Goal: Information Seeking & Learning: Learn about a topic

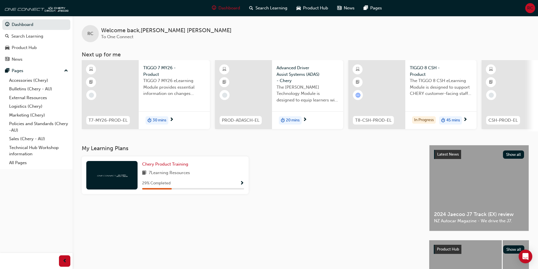
click at [242, 183] on span "Show Progress" at bounding box center [242, 183] width 4 height 5
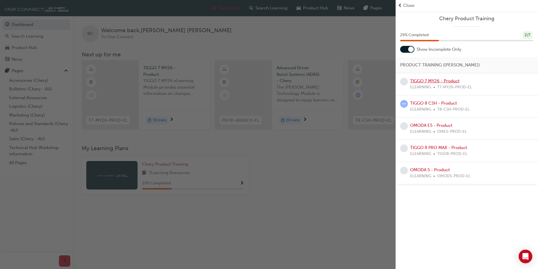
click at [449, 81] on link "TIGGO 7 MY26 - Product" at bounding box center [434, 80] width 49 height 5
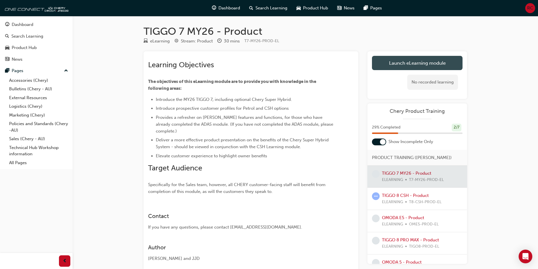
click at [394, 66] on link "Launch eLearning module" at bounding box center [417, 63] width 91 height 14
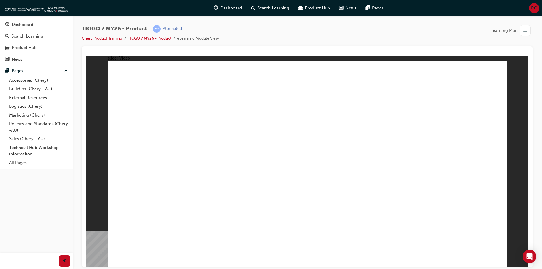
drag, startPoint x: 360, startPoint y: 170, endPoint x: 369, endPoint y: 161, distance: 13.3
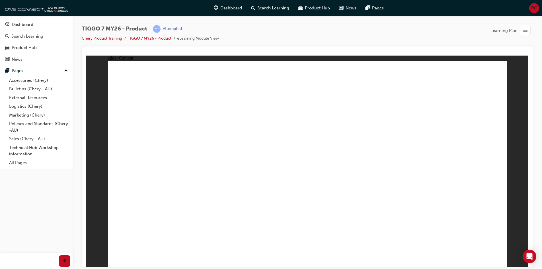
drag, startPoint x: 387, startPoint y: 175, endPoint x: 387, endPoint y: 212, distance: 36.7
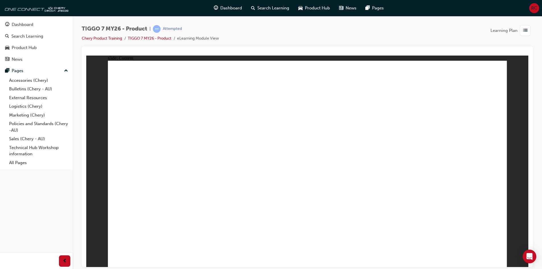
drag, startPoint x: 207, startPoint y: 208, endPoint x: 216, endPoint y: 208, distance: 8.8
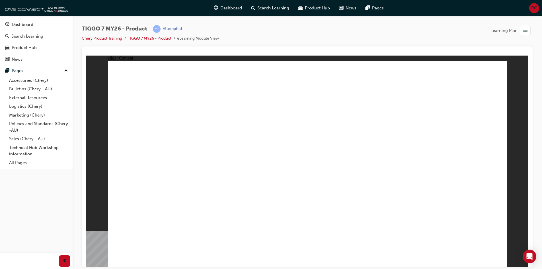
drag, startPoint x: 489, startPoint y: 72, endPoint x: 494, endPoint y: 69, distance: 6.0
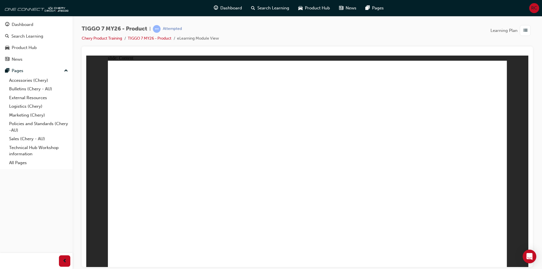
drag, startPoint x: 259, startPoint y: 77, endPoint x: 344, endPoint y: 95, distance: 86.5
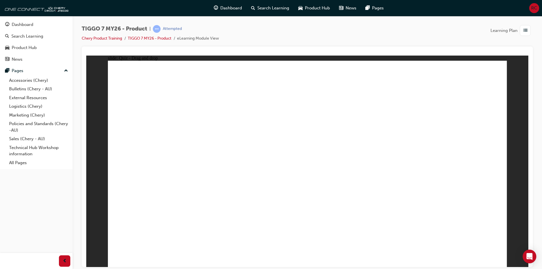
drag, startPoint x: 406, startPoint y: 133, endPoint x: 443, endPoint y: 143, distance: 38.5
drag, startPoint x: 306, startPoint y: 87, endPoint x: 315, endPoint y: 88, distance: 9.7
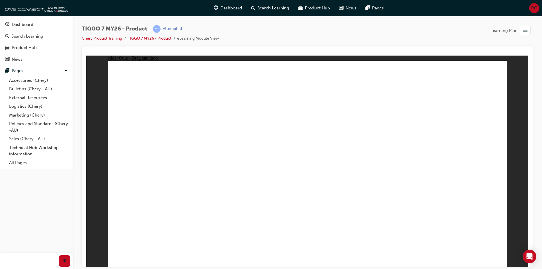
drag, startPoint x: 462, startPoint y: 93, endPoint x: 236, endPoint y: 184, distance: 243.7
drag, startPoint x: 361, startPoint y: 90, endPoint x: 141, endPoint y: 180, distance: 237.6
drag, startPoint x: 316, startPoint y: 91, endPoint x: 403, endPoint y: 187, distance: 129.7
drag, startPoint x: 241, startPoint y: 168, endPoint x: 245, endPoint y: 175, distance: 8.7
drag, startPoint x: 344, startPoint y: 115, endPoint x: 465, endPoint y: 164, distance: 131.0
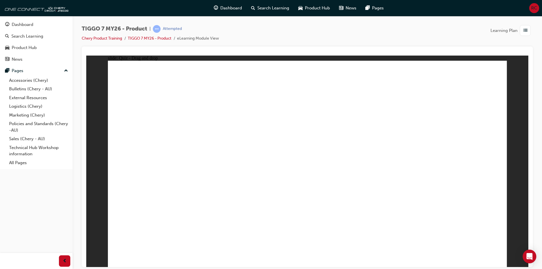
drag, startPoint x: 434, startPoint y: 125, endPoint x: 342, endPoint y: 175, distance: 104.8
drag, startPoint x: 316, startPoint y: 110, endPoint x: 309, endPoint y: 129, distance: 20.1
drag, startPoint x: 308, startPoint y: 198, endPoint x: 259, endPoint y: 202, distance: 49.1
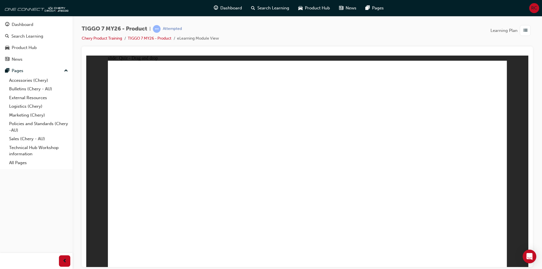
drag, startPoint x: 282, startPoint y: 192, endPoint x: 305, endPoint y: 185, distance: 24.2
drag, startPoint x: 327, startPoint y: 105, endPoint x: 176, endPoint y: 215, distance: 186.6
drag, startPoint x: 449, startPoint y: 109, endPoint x: 297, endPoint y: 196, distance: 174.8
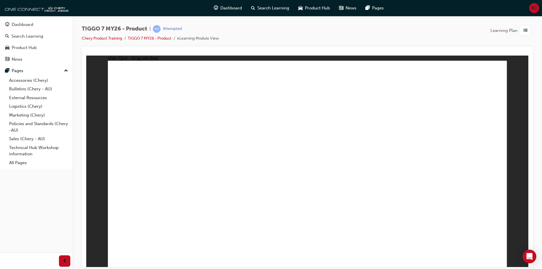
drag, startPoint x: 366, startPoint y: 107, endPoint x: 143, endPoint y: 208, distance: 244.3
drag, startPoint x: 305, startPoint y: 85, endPoint x: 247, endPoint y: 200, distance: 128.8
drag, startPoint x: 287, startPoint y: 104, endPoint x: 224, endPoint y: 194, distance: 110.1
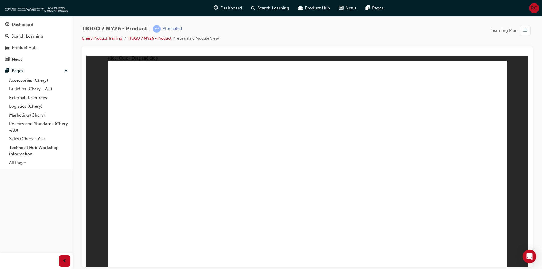
drag, startPoint x: 348, startPoint y: 118, endPoint x: 256, endPoint y: 192, distance: 117.5
drag, startPoint x: 414, startPoint y: 83, endPoint x: 246, endPoint y: 186, distance: 198.0
drag, startPoint x: 336, startPoint y: 82, endPoint x: 311, endPoint y: 192, distance: 112.6
drag, startPoint x: 349, startPoint y: 105, endPoint x: 347, endPoint y: 186, distance: 81.5
drag, startPoint x: 386, startPoint y: 117, endPoint x: 387, endPoint y: 199, distance: 81.8
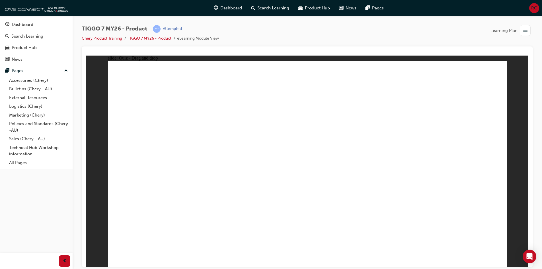
drag, startPoint x: 380, startPoint y: 101, endPoint x: 248, endPoint y: 207, distance: 169.8
drag, startPoint x: 384, startPoint y: 81, endPoint x: 253, endPoint y: 203, distance: 178.4
drag, startPoint x: 426, startPoint y: 119, endPoint x: 417, endPoint y: 160, distance: 42.1
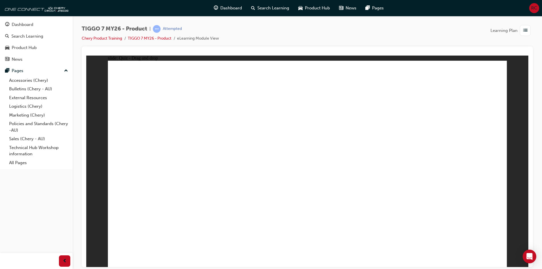
drag, startPoint x: 426, startPoint y: 115, endPoint x: 407, endPoint y: 193, distance: 79.7
drag, startPoint x: 426, startPoint y: 111, endPoint x: 346, endPoint y: 213, distance: 129.2
drag, startPoint x: 466, startPoint y: 102, endPoint x: 218, endPoint y: 203, distance: 267.4
drag, startPoint x: 460, startPoint y: 83, endPoint x: 248, endPoint y: 200, distance: 242.1
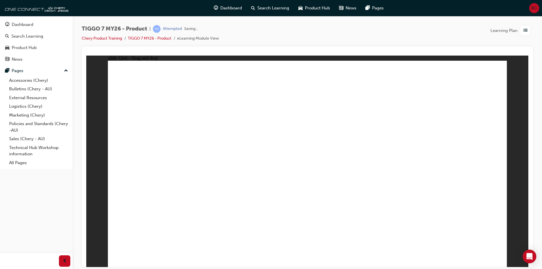
drag, startPoint x: 321, startPoint y: 94, endPoint x: 425, endPoint y: 162, distance: 123.8
drag, startPoint x: 396, startPoint y: 96, endPoint x: 373, endPoint y: 189, distance: 95.8
drag, startPoint x: 458, startPoint y: 81, endPoint x: 450, endPoint y: 91, distance: 13.1
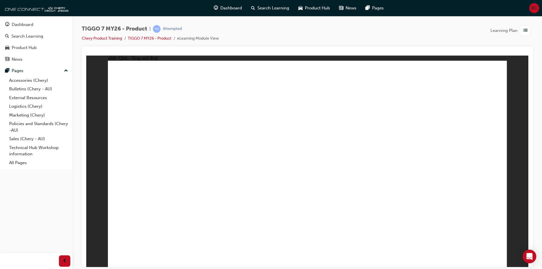
drag, startPoint x: 450, startPoint y: 91, endPoint x: 195, endPoint y: 159, distance: 263.6
radio input "true"
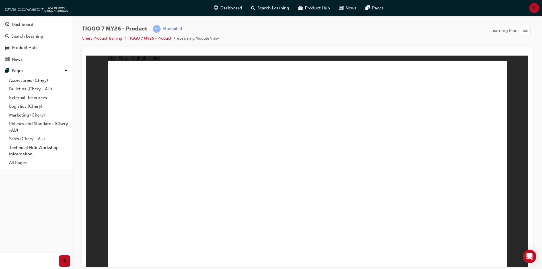
drag, startPoint x: 286, startPoint y: 199, endPoint x: 289, endPoint y: 199, distance: 3.1
drag, startPoint x: 314, startPoint y: 100, endPoint x: 317, endPoint y: 119, distance: 19.3
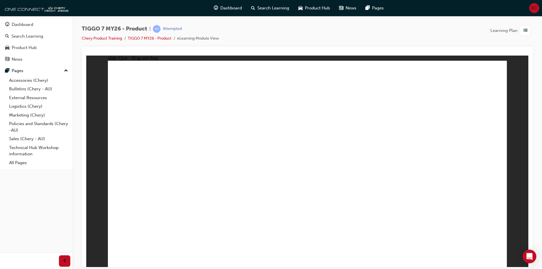
drag, startPoint x: 371, startPoint y: 84, endPoint x: 345, endPoint y: 185, distance: 104.5
drag, startPoint x: 435, startPoint y: 100, endPoint x: 372, endPoint y: 189, distance: 109.2
drag, startPoint x: 473, startPoint y: 79, endPoint x: 355, endPoint y: 193, distance: 164.0
drag, startPoint x: 387, startPoint y: 100, endPoint x: 245, endPoint y: 200, distance: 173.1
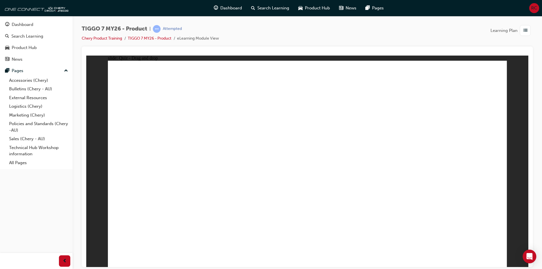
drag, startPoint x: 410, startPoint y: 93, endPoint x: 228, endPoint y: 173, distance: 199.1
drag, startPoint x: 401, startPoint y: 93, endPoint x: 176, endPoint y: 177, distance: 240.6
drag, startPoint x: 391, startPoint y: 97, endPoint x: 177, endPoint y: 187, distance: 231.8
drag, startPoint x: 308, startPoint y: 79, endPoint x: 398, endPoint y: 183, distance: 137.7
drag, startPoint x: 323, startPoint y: 98, endPoint x: 222, endPoint y: 184, distance: 133.2
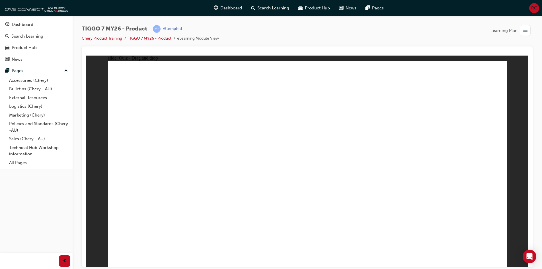
drag, startPoint x: 294, startPoint y: 97, endPoint x: 176, endPoint y: 206, distance: 161.3
drag, startPoint x: 386, startPoint y: 93, endPoint x: 212, endPoint y: 204, distance: 205.9
drag, startPoint x: 382, startPoint y: 113, endPoint x: 324, endPoint y: 210, distance: 114.2
drag, startPoint x: 331, startPoint y: 203, endPoint x: 169, endPoint y: 183, distance: 163.6
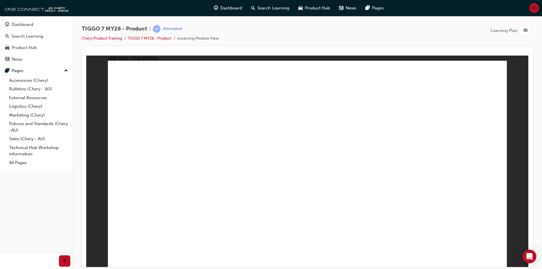
radio input "true"
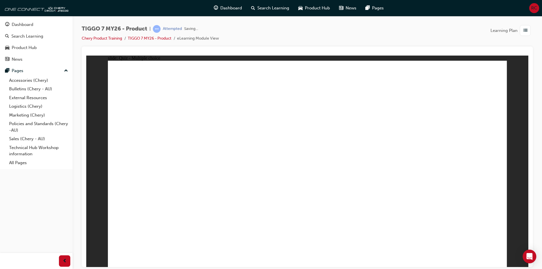
drag, startPoint x: 322, startPoint y: 210, endPoint x: 324, endPoint y: 194, distance: 15.8
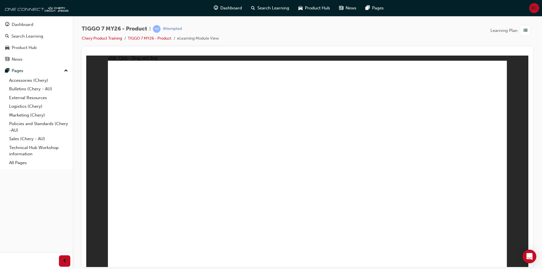
drag, startPoint x: 462, startPoint y: 93, endPoint x: 310, endPoint y: 186, distance: 178.0
drag, startPoint x: 345, startPoint y: 89, endPoint x: 206, endPoint y: 175, distance: 163.6
drag, startPoint x: 313, startPoint y: 94, endPoint x: 398, endPoint y: 193, distance: 130.5
drag, startPoint x: 418, startPoint y: 123, endPoint x: 482, endPoint y: 175, distance: 83.0
drag, startPoint x: 314, startPoint y: 115, endPoint x: 135, endPoint y: 165, distance: 186.3
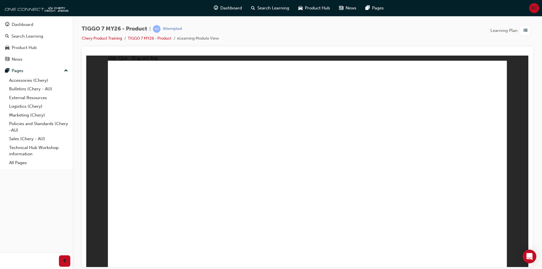
drag, startPoint x: 290, startPoint y: 129, endPoint x: 297, endPoint y: 125, distance: 7.4
drag, startPoint x: 300, startPoint y: 161, endPoint x: 156, endPoint y: 159, distance: 143.6
drag, startPoint x: 154, startPoint y: 178, endPoint x: 314, endPoint y: 176, distance: 160.1
drag, startPoint x: 344, startPoint y: 133, endPoint x: 147, endPoint y: 181, distance: 203.0
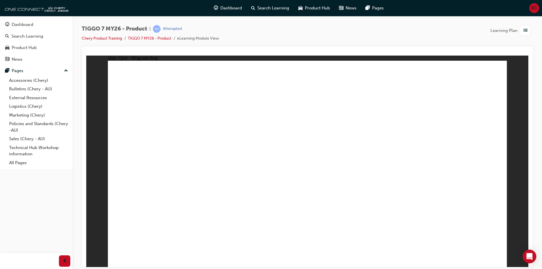
radio input "true"
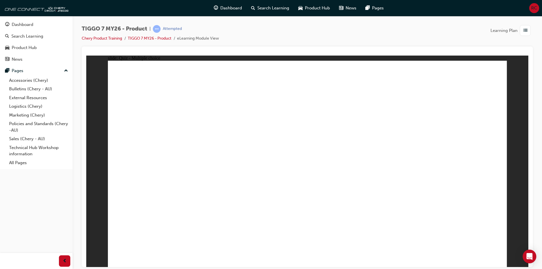
radio input "true"
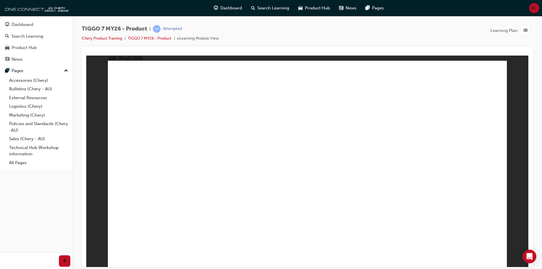
drag, startPoint x: 347, startPoint y: 127, endPoint x: 470, endPoint y: 169, distance: 129.9
drag, startPoint x: 447, startPoint y: 131, endPoint x: 344, endPoint y: 179, distance: 113.8
drag, startPoint x: 298, startPoint y: 93, endPoint x: 154, endPoint y: 174, distance: 165.2
drag, startPoint x: 325, startPoint y: 179, endPoint x: 393, endPoint y: 179, distance: 68.1
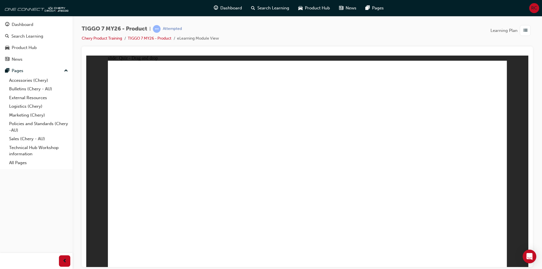
drag, startPoint x: 391, startPoint y: 99, endPoint x: 326, endPoint y: 174, distance: 99.5
drag, startPoint x: 458, startPoint y: 83, endPoint x: 247, endPoint y: 174, distance: 229.9
drag, startPoint x: 315, startPoint y: 109, endPoint x: 150, endPoint y: 181, distance: 180.2
drag, startPoint x: 366, startPoint y: 113, endPoint x: 135, endPoint y: 206, distance: 249.3
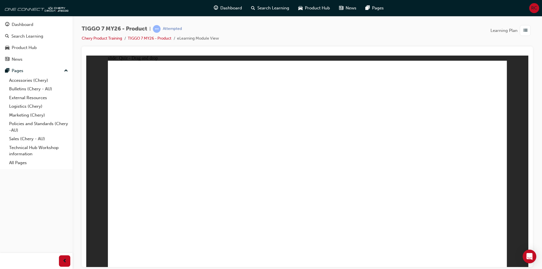
drag, startPoint x: 474, startPoint y: 98, endPoint x: 330, endPoint y: 173, distance: 162.4
drag, startPoint x: 311, startPoint y: 102, endPoint x: 209, endPoint y: 189, distance: 134.1
drag, startPoint x: 387, startPoint y: 83, endPoint x: 224, endPoint y: 183, distance: 190.8
drag, startPoint x: 391, startPoint y: 103, endPoint x: 225, endPoint y: 198, distance: 191.2
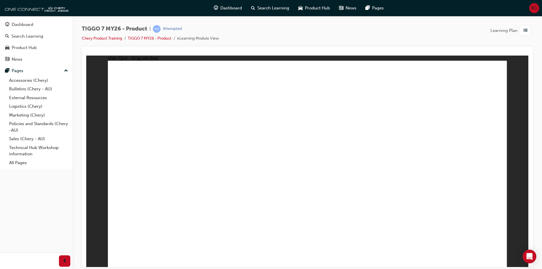
drag, startPoint x: 434, startPoint y: 101, endPoint x: 226, endPoint y: 208, distance: 234.6
drag, startPoint x: 244, startPoint y: 190, endPoint x: 204, endPoint y: 210, distance: 44.7
drag, startPoint x: 421, startPoint y: 116, endPoint x: 224, endPoint y: 207, distance: 216.3
drag, startPoint x: 477, startPoint y: 81, endPoint x: 228, endPoint y: 202, distance: 276.4
drag, startPoint x: 305, startPoint y: 81, endPoint x: 330, endPoint y: 208, distance: 129.8
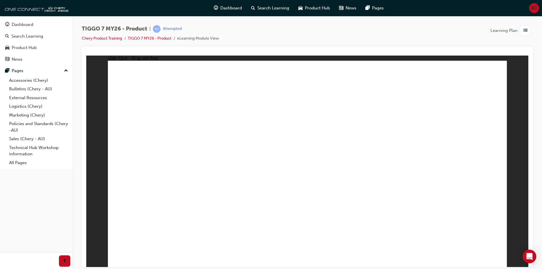
drag, startPoint x: 351, startPoint y: 79, endPoint x: 376, endPoint y: 199, distance: 122.1
drag, startPoint x: 424, startPoint y: 81, endPoint x: 381, endPoint y: 197, distance: 123.5
drag, startPoint x: 338, startPoint y: 104, endPoint x: 330, endPoint y: 202, distance: 98.3
drag, startPoint x: 393, startPoint y: 117, endPoint x: 324, endPoint y: 209, distance: 114.7
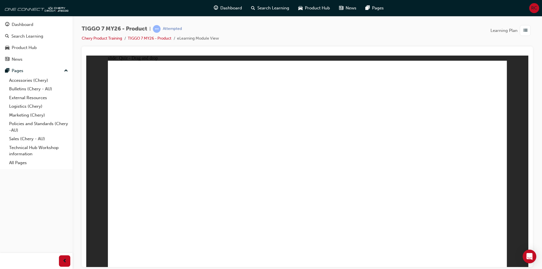
drag, startPoint x: 470, startPoint y: 98, endPoint x: 357, endPoint y: 196, distance: 149.0
drag, startPoint x: 478, startPoint y: 100, endPoint x: 200, endPoint y: 172, distance: 287.6
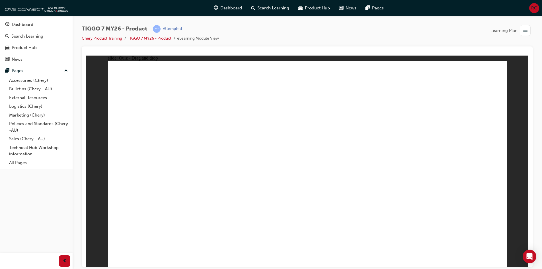
drag, startPoint x: 313, startPoint y: 100, endPoint x: 216, endPoint y: 201, distance: 140.2
drag, startPoint x: 407, startPoint y: 94, endPoint x: 344, endPoint y: 161, distance: 92.7
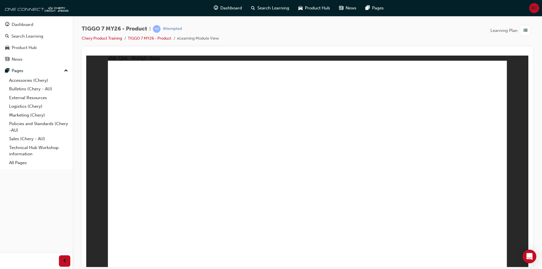
radio input "false"
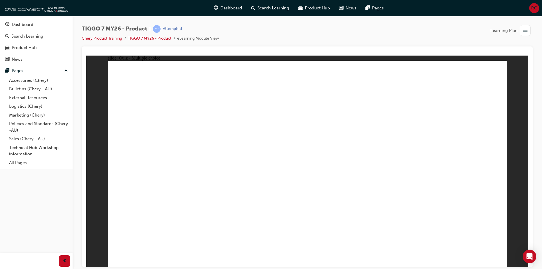
radio input "false"
radio input "true"
drag, startPoint x: 319, startPoint y: 83, endPoint x: 341, endPoint y: 192, distance: 111.0
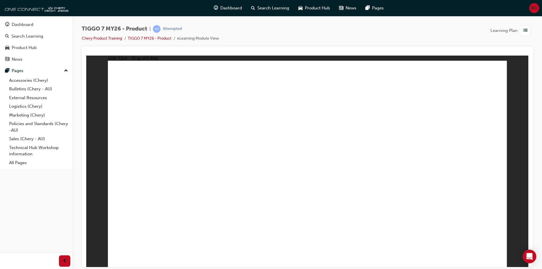
drag, startPoint x: 334, startPoint y: 98, endPoint x: 242, endPoint y: 178, distance: 122.3
drag, startPoint x: 356, startPoint y: 81, endPoint x: 166, endPoint y: 203, distance: 225.9
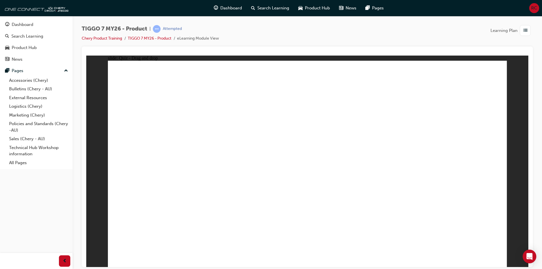
drag, startPoint x: 208, startPoint y: 231, endPoint x: 211, endPoint y: 220, distance: 11.3
drag, startPoint x: 276, startPoint y: 103, endPoint x: 192, endPoint y: 188, distance: 119.2
drag, startPoint x: 279, startPoint y: 126, endPoint x: 257, endPoint y: 146, distance: 29.4
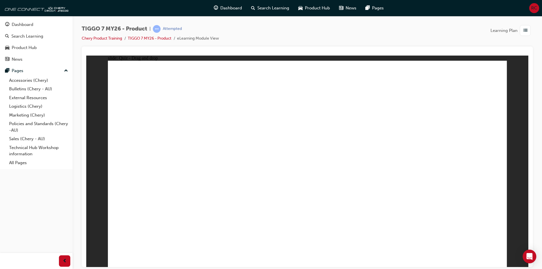
drag, startPoint x: 328, startPoint y: 89, endPoint x: 232, endPoint y: 183, distance: 134.5
drag, startPoint x: 291, startPoint y: 101, endPoint x: 216, endPoint y: 179, distance: 107.8
drag, startPoint x: 425, startPoint y: 81, endPoint x: 137, endPoint y: 199, distance: 310.9
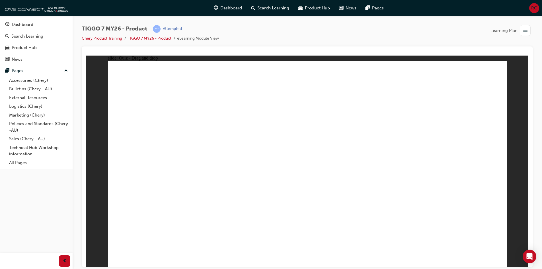
drag, startPoint x: 279, startPoint y: 184, endPoint x: 294, endPoint y: 201, distance: 22.0
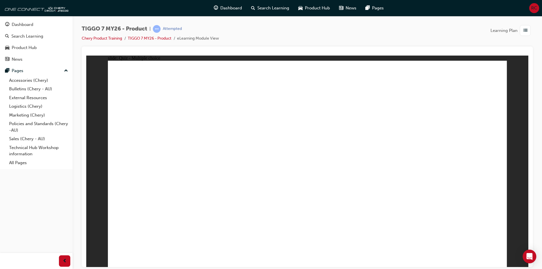
radio input "false"
radio input "true"
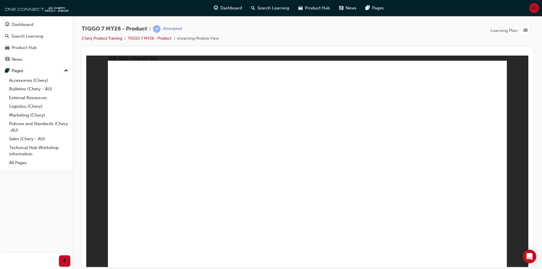
drag, startPoint x: 366, startPoint y: 210, endPoint x: 361, endPoint y: 194, distance: 16.4
click at [320, 179] on div "OK" at bounding box center [308, 176] width 96 height 6
click at [270, 179] on button "OK" at bounding box center [265, 176] width 10 height 6
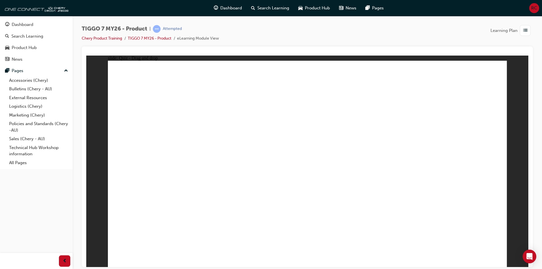
drag, startPoint x: 341, startPoint y: 135, endPoint x: 320, endPoint y: 171, distance: 41.7
drag, startPoint x: 299, startPoint y: 175, endPoint x: 329, endPoint y: 177, distance: 30.3
drag, startPoint x: 418, startPoint y: 124, endPoint x: 462, endPoint y: 168, distance: 62.4
drag, startPoint x: 466, startPoint y: 95, endPoint x: 332, endPoint y: 145, distance: 142.8
drag, startPoint x: 318, startPoint y: 171, endPoint x: 187, endPoint y: 177, distance: 130.6
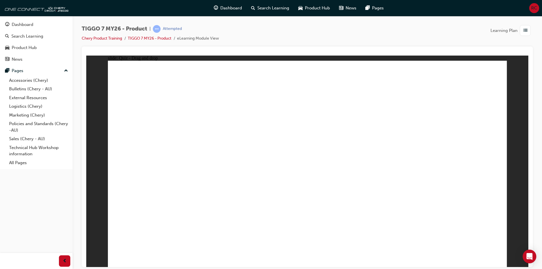
drag, startPoint x: 480, startPoint y: 79, endPoint x: 318, endPoint y: 172, distance: 186.8
drag, startPoint x: 393, startPoint y: 86, endPoint x: 248, endPoint y: 177, distance: 171.6
drag, startPoint x: 307, startPoint y: 79, endPoint x: 398, endPoint y: 181, distance: 137.2
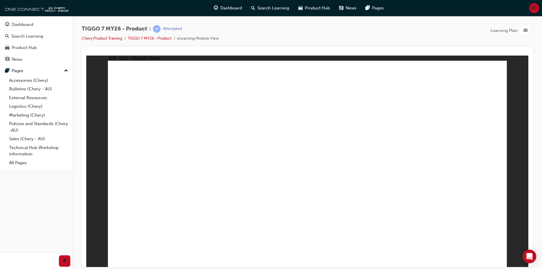
radio input "true"
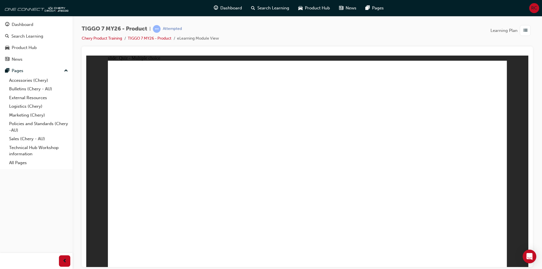
radio input "true"
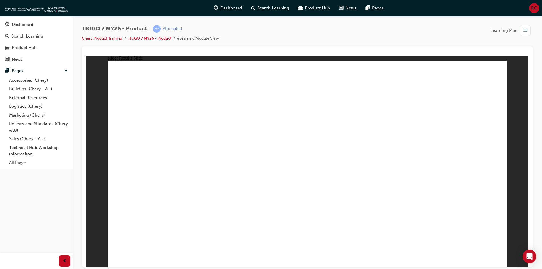
drag, startPoint x: 335, startPoint y: 129, endPoint x: 465, endPoint y: 182, distance: 140.3
drag, startPoint x: 283, startPoint y: 84, endPoint x: 286, endPoint y: 104, distance: 20.3
drag, startPoint x: 385, startPoint y: 77, endPoint x: 161, endPoint y: 170, distance: 242.1
drag, startPoint x: 437, startPoint y: 130, endPoint x: 332, endPoint y: 176, distance: 115.0
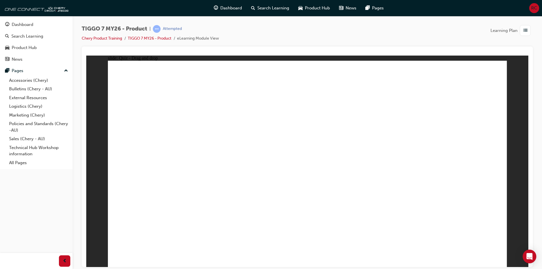
drag, startPoint x: 488, startPoint y: 82, endPoint x: 261, endPoint y: 174, distance: 244.5
drag, startPoint x: 297, startPoint y: 89, endPoint x: 386, endPoint y: 176, distance: 124.1
drag, startPoint x: 311, startPoint y: 110, endPoint x: 201, endPoint y: 176, distance: 128.7
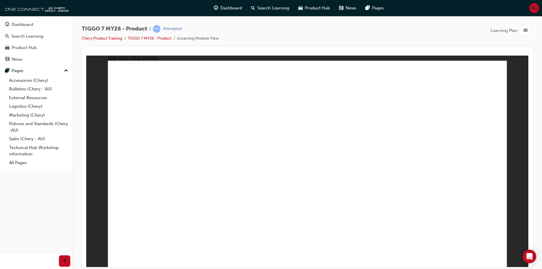
drag, startPoint x: 406, startPoint y: 101, endPoint x: 153, endPoint y: 203, distance: 272.3
drag, startPoint x: 466, startPoint y: 97, endPoint x: 341, endPoint y: 195, distance: 158.7
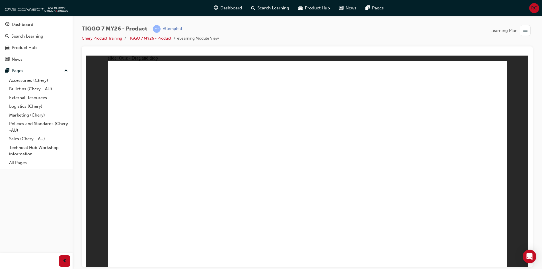
drag, startPoint x: 300, startPoint y: 82, endPoint x: 312, endPoint y: 197, distance: 116.0
drag, startPoint x: 339, startPoint y: 83, endPoint x: 354, endPoint y: 195, distance: 113.6
drag, startPoint x: 422, startPoint y: 79, endPoint x: 382, endPoint y: 185, distance: 113.0
drag, startPoint x: 338, startPoint y: 102, endPoint x: 419, endPoint y: 198, distance: 126.1
drag, startPoint x: 386, startPoint y: 116, endPoint x: 369, endPoint y: 209, distance: 94.4
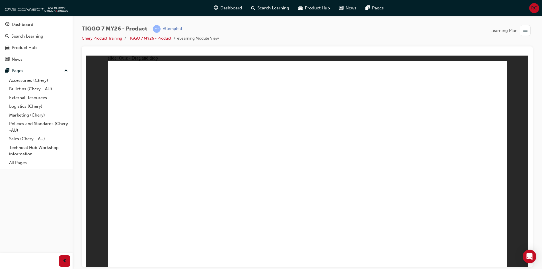
drag, startPoint x: 463, startPoint y: 99, endPoint x: 404, endPoint y: 199, distance: 115.4
drag, startPoint x: 351, startPoint y: 115, endPoint x: 222, endPoint y: 187, distance: 147.3
drag, startPoint x: 234, startPoint y: 187, endPoint x: 229, endPoint y: 194, distance: 9.0
drag, startPoint x: 373, startPoint y: 101, endPoint x: 243, endPoint y: 198, distance: 162.6
drag, startPoint x: 246, startPoint y: 195, endPoint x: 256, endPoint y: 187, distance: 12.4
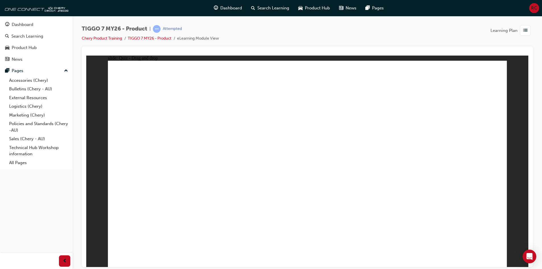
drag, startPoint x: 426, startPoint y: 113, endPoint x: 230, endPoint y: 201, distance: 215.5
drag, startPoint x: 276, startPoint y: 202, endPoint x: 258, endPoint y: 207, distance: 18.8
drag, startPoint x: 348, startPoint y: 156, endPoint x: 228, endPoint y: 211, distance: 131.9
drag, startPoint x: 322, startPoint y: 98, endPoint x: 207, endPoint y: 191, distance: 147.6
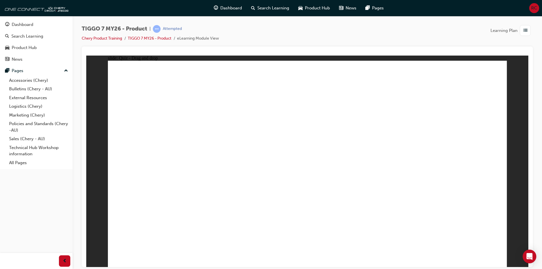
drag, startPoint x: 391, startPoint y: 157, endPoint x: 381, endPoint y: 161, distance: 11.4
drag, startPoint x: 396, startPoint y: 98, endPoint x: 357, endPoint y: 193, distance: 102.1
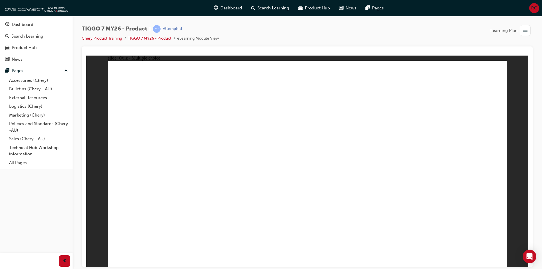
radio input "true"
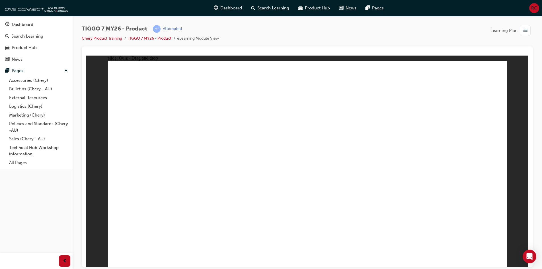
drag, startPoint x: 313, startPoint y: 96, endPoint x: 258, endPoint y: 174, distance: 96.1
drag, startPoint x: 312, startPoint y: 88, endPoint x: 201, endPoint y: 201, distance: 157.7
drag, startPoint x: 300, startPoint y: 103, endPoint x: 178, endPoint y: 197, distance: 154.1
drag, startPoint x: 316, startPoint y: 94, endPoint x: 192, endPoint y: 205, distance: 166.8
drag, startPoint x: 321, startPoint y: 82, endPoint x: 207, endPoint y: 186, distance: 154.6
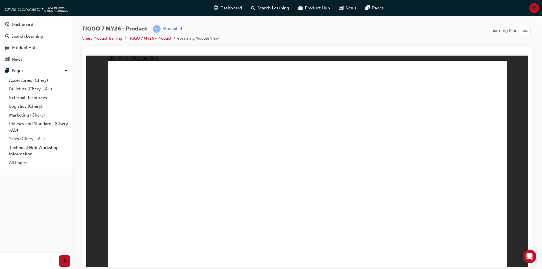
drag, startPoint x: 288, startPoint y: 110, endPoint x: 237, endPoint y: 197, distance: 101.3
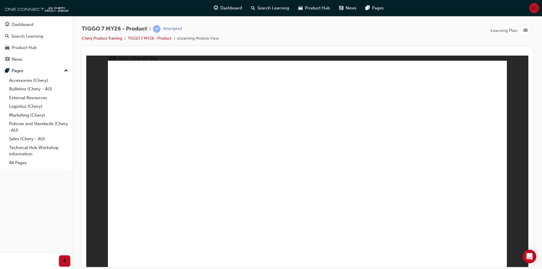
drag, startPoint x: 367, startPoint y: 113, endPoint x: 364, endPoint y: 117, distance: 5.1
drag, startPoint x: 377, startPoint y: 103, endPoint x: 329, endPoint y: 185, distance: 95.6
drag, startPoint x: 321, startPoint y: 101, endPoint x: 342, endPoint y: 125, distance: 32.1
drag, startPoint x: 303, startPoint y: 81, endPoint x: 387, endPoint y: 176, distance: 126.9
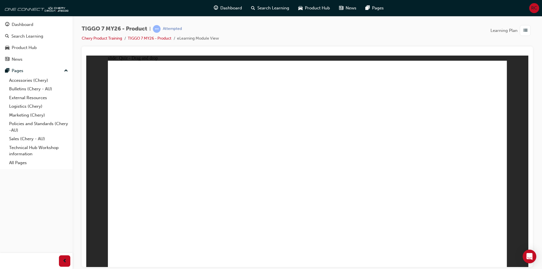
drag, startPoint x: 437, startPoint y: 98, endPoint x: 336, endPoint y: 200, distance: 143.0
drag, startPoint x: 438, startPoint y: 87, endPoint x: 374, endPoint y: 195, distance: 126.1
drag, startPoint x: 353, startPoint y: 161, endPoint x: 330, endPoint y: 212, distance: 56.4
drag, startPoint x: 381, startPoint y: 157, endPoint x: 388, endPoint y: 202, distance: 46.1
drag, startPoint x: 318, startPoint y: 94, endPoint x: 352, endPoint y: 211, distance: 122.3
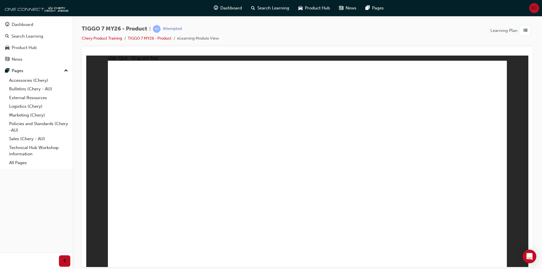
radio input "true"
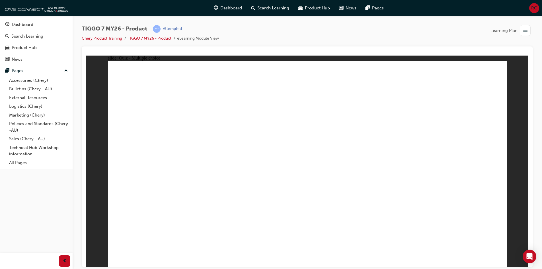
drag, startPoint x: 325, startPoint y: 122, endPoint x: 223, endPoint y: 171, distance: 113.0
drag, startPoint x: 214, startPoint y: 174, endPoint x: 287, endPoint y: 135, distance: 83.2
drag, startPoint x: 469, startPoint y: 203, endPoint x: 441, endPoint y: 210, distance: 28.7
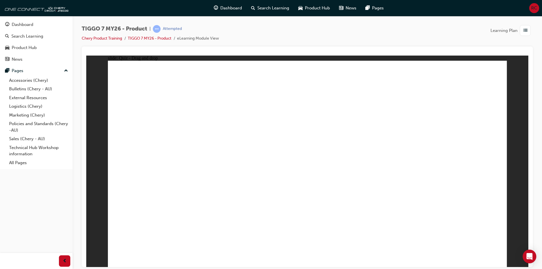
drag, startPoint x: 455, startPoint y: 93, endPoint x: 312, endPoint y: 191, distance: 173.3
drag, startPoint x: 297, startPoint y: 77, endPoint x: 158, endPoint y: 169, distance: 166.9
drag, startPoint x: 352, startPoint y: 90, endPoint x: 229, endPoint y: 173, distance: 148.3
drag, startPoint x: 398, startPoint y: 123, endPoint x: 446, endPoint y: 171, distance: 68.1
drag, startPoint x: 334, startPoint y: 124, endPoint x: 385, endPoint y: 174, distance: 71.5
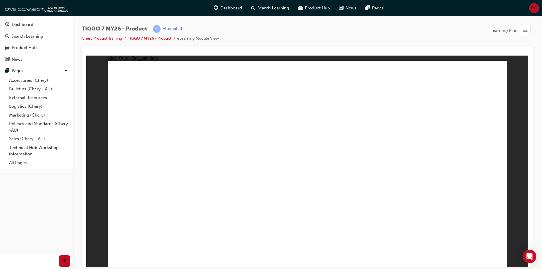
drag, startPoint x: 378, startPoint y: 178, endPoint x: 324, endPoint y: 119, distance: 80.0
drag, startPoint x: 319, startPoint y: 163, endPoint x: 388, endPoint y: 161, distance: 68.9
drag, startPoint x: 355, startPoint y: 124, endPoint x: 338, endPoint y: 169, distance: 48.2
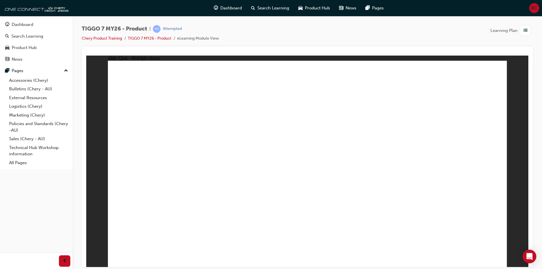
radio input "true"
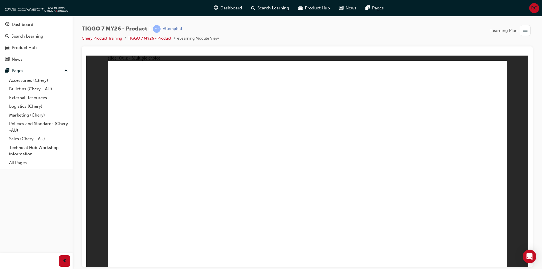
radio input "true"
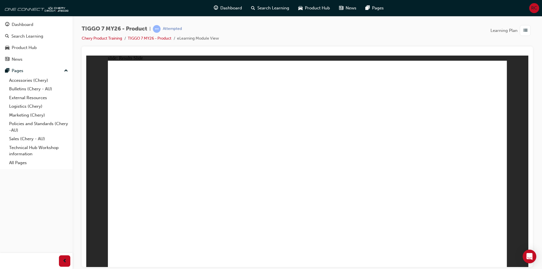
drag, startPoint x: 310, startPoint y: 124, endPoint x: 259, endPoint y: 124, distance: 51.8
drag, startPoint x: 393, startPoint y: 88, endPoint x: 171, endPoint y: 188, distance: 243.1
drag, startPoint x: 449, startPoint y: 89, endPoint x: 318, endPoint y: 181, distance: 160.9
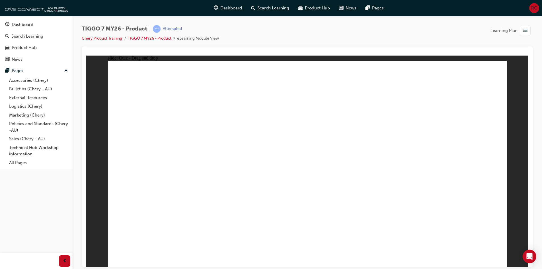
drag, startPoint x: 320, startPoint y: 94, endPoint x: 494, endPoint y: 187, distance: 197.0
drag, startPoint x: 338, startPoint y: 131, endPoint x: 237, endPoint y: 176, distance: 110.3
drag, startPoint x: 420, startPoint y: 124, endPoint x: 391, endPoint y: 166, distance: 51.4
drag, startPoint x: 376, startPoint y: 178, endPoint x: 351, endPoint y: 128, distance: 55.7
drag, startPoint x: 260, startPoint y: 169, endPoint x: 414, endPoint y: 171, distance: 154.1
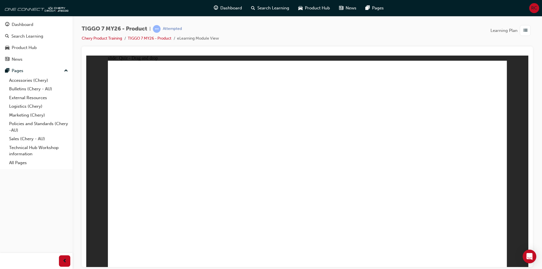
drag, startPoint x: 334, startPoint y: 150, endPoint x: 232, endPoint y: 178, distance: 104.9
drag, startPoint x: 232, startPoint y: 178, endPoint x: 322, endPoint y: 125, distance: 103.9
drag, startPoint x: 314, startPoint y: 168, endPoint x: 247, endPoint y: 168, distance: 67.5
drag, startPoint x: 434, startPoint y: 127, endPoint x: 337, endPoint y: 171, distance: 106.7
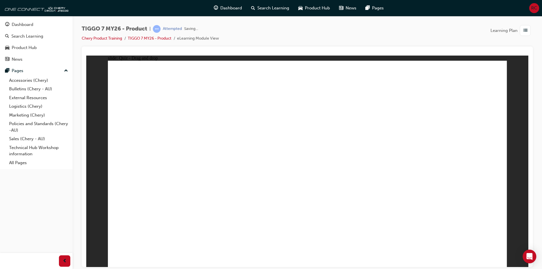
drag, startPoint x: 204, startPoint y: 185, endPoint x: 193, endPoint y: 193, distance: 14.0
drag, startPoint x: 314, startPoint y: 160, endPoint x: 178, endPoint y: 204, distance: 143.5
drag, startPoint x: 447, startPoint y: 104, endPoint x: 286, endPoint y: 213, distance: 194.7
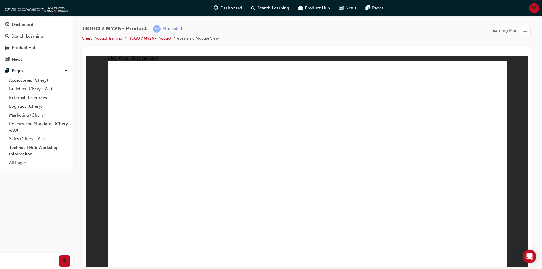
drag, startPoint x: 305, startPoint y: 83, endPoint x: 351, endPoint y: 242, distance: 165.7
drag, startPoint x: 309, startPoint y: 77, endPoint x: 330, endPoint y: 135, distance: 61.3
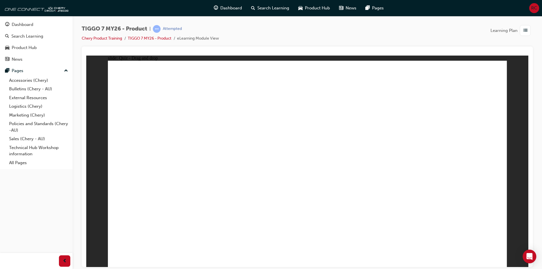
drag, startPoint x: 307, startPoint y: 84, endPoint x: 346, endPoint y: 210, distance: 131.4
drag, startPoint x: 357, startPoint y: 82, endPoint x: 367, endPoint y: 200, distance: 117.8
drag, startPoint x: 345, startPoint y: 121, endPoint x: 400, endPoint y: 195, distance: 92.0
drag, startPoint x: 345, startPoint y: 101, endPoint x: 421, endPoint y: 210, distance: 132.5
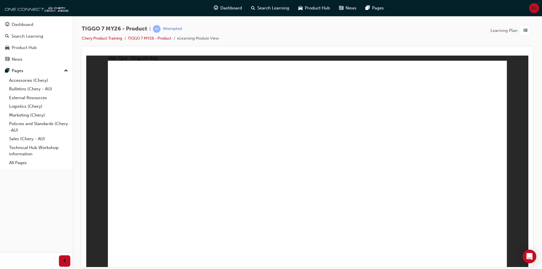
drag, startPoint x: 388, startPoint y: 120, endPoint x: 336, endPoint y: 216, distance: 109.1
drag, startPoint x: 416, startPoint y: 166, endPoint x: 369, endPoint y: 206, distance: 62.7
drag, startPoint x: 387, startPoint y: 185, endPoint x: 383, endPoint y: 118, distance: 67.4
drag, startPoint x: 422, startPoint y: 82, endPoint x: 373, endPoint y: 201, distance: 128.4
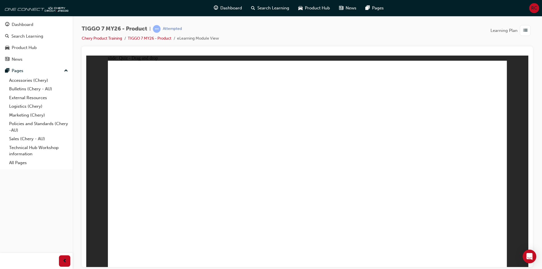
drag, startPoint x: 338, startPoint y: 118, endPoint x: 248, endPoint y: 165, distance: 101.4
drag, startPoint x: 294, startPoint y: 103, endPoint x: 259, endPoint y: 183, distance: 86.5
drag, startPoint x: 379, startPoint y: 93, endPoint x: 349, endPoint y: 131, distance: 48.4
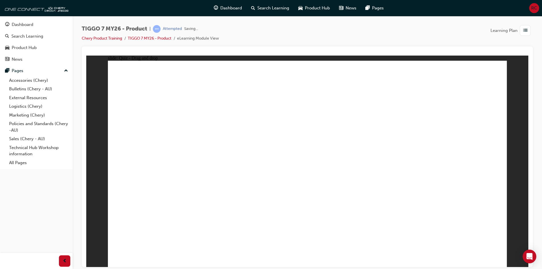
drag, startPoint x: 334, startPoint y: 104, endPoint x: 208, endPoint y: 179, distance: 146.4
drag, startPoint x: 487, startPoint y: 89, endPoint x: 373, endPoint y: 157, distance: 133.5
drag, startPoint x: 408, startPoint y: 93, endPoint x: 208, endPoint y: 183, distance: 219.3
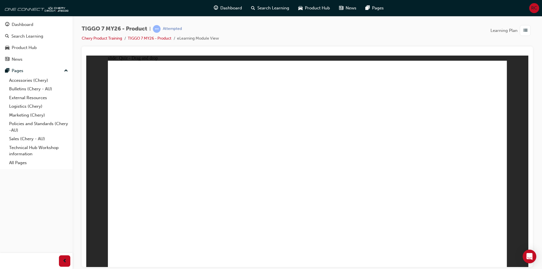
radio input "true"
